Goal: Obtain resource: Obtain resource

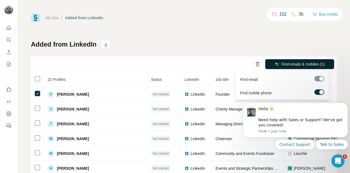
click at [276, 61] on button "Find emails & mobiles (1)" at bounding box center [300, 64] width 69 height 10
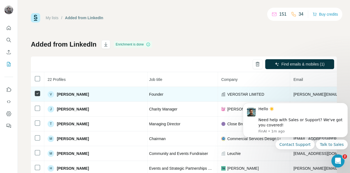
scroll to position [0, 67]
click at [294, 94] on span "[PERSON_NAME][EMAIL_ADDRESS][DOMAIN_NAME]" at bounding box center [342, 94] width 96 height 4
copy span "[PERSON_NAME][EMAIL_ADDRESS][DOMAIN_NAME]"
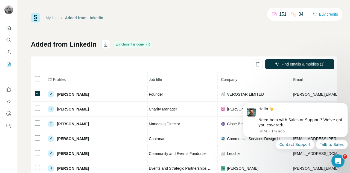
click at [225, 35] on div "My lists / Added from LinkedIn 151 34 Buy credits Added from LinkedIn Enrichmen…" at bounding box center [184, 114] width 306 height 203
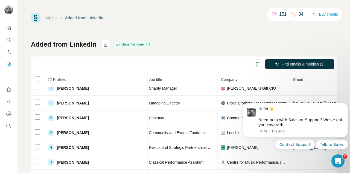
scroll to position [19, 67]
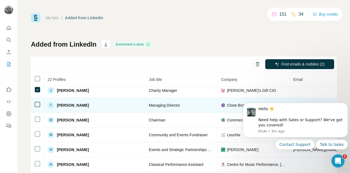
click at [227, 105] on span "Close Brothers Asset Management" at bounding box center [256, 104] width 59 height 5
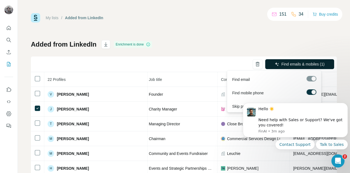
click at [283, 63] on span "Find emails & mobiles (1)" at bounding box center [303, 63] width 43 height 5
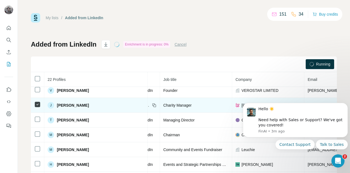
scroll to position [4, 51]
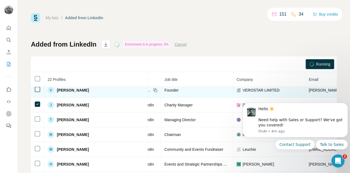
click at [309, 92] on span "[PERSON_NAME][EMAIL_ADDRESS][DOMAIN_NAME]" at bounding box center [357, 90] width 96 height 4
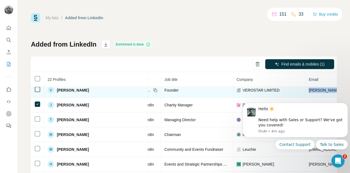
copy span "[PERSON_NAME][EMAIL_ADDRESS][DOMAIN_NAME]"
